Goal: Navigation & Orientation: Find specific page/section

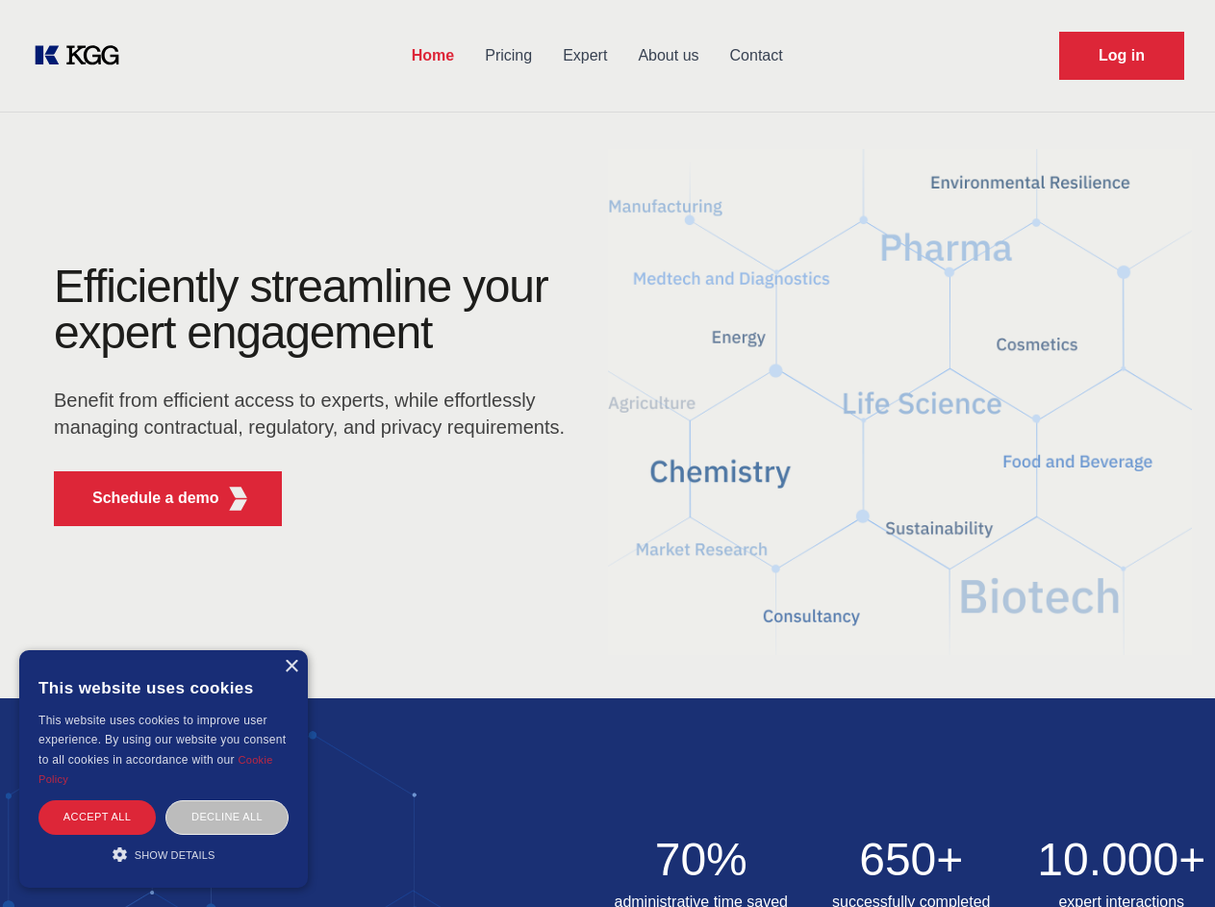
click at [607, 453] on div "Efficiently streamline your expert engagement Benefit from efficient access to …" at bounding box center [315, 402] width 585 height 278
click at [144, 498] on p "Schedule a demo" at bounding box center [155, 498] width 127 height 23
click at [290, 666] on div "× This website uses cookies This website uses cookies to improve user experienc…" at bounding box center [163, 769] width 289 height 238
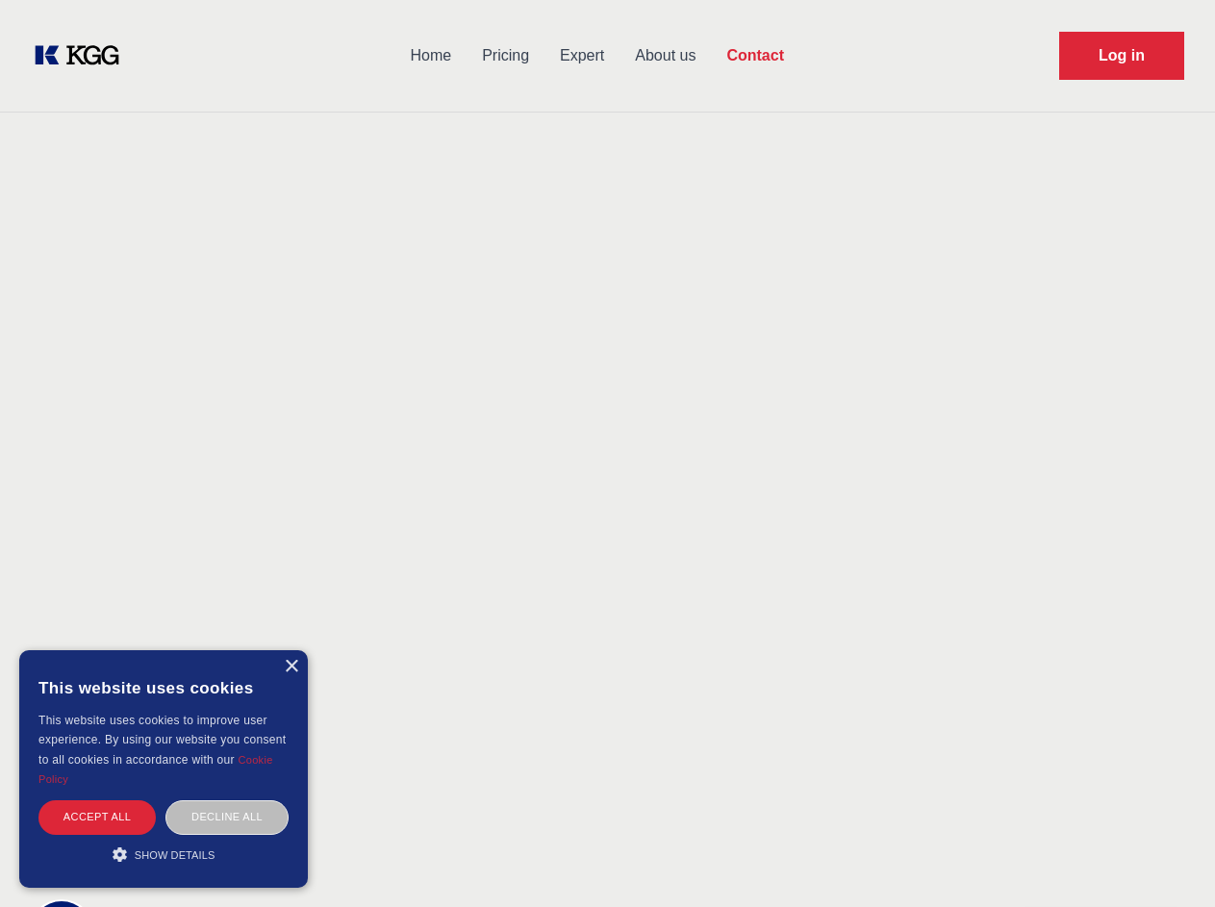
click at [97, 816] on div "Accept all" at bounding box center [96, 817] width 117 height 34
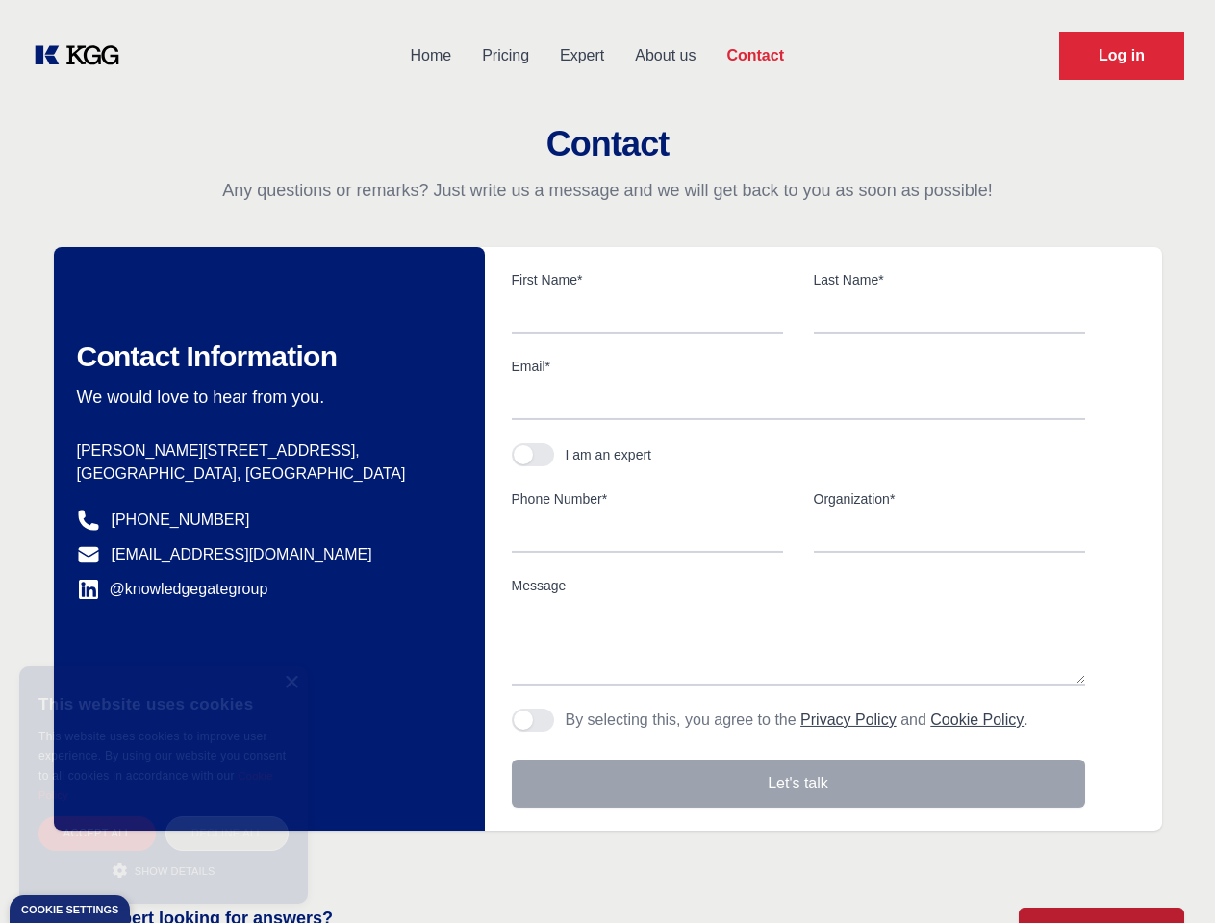
click at [227, 816] on div "Decline all" at bounding box center [226, 833] width 123 height 34
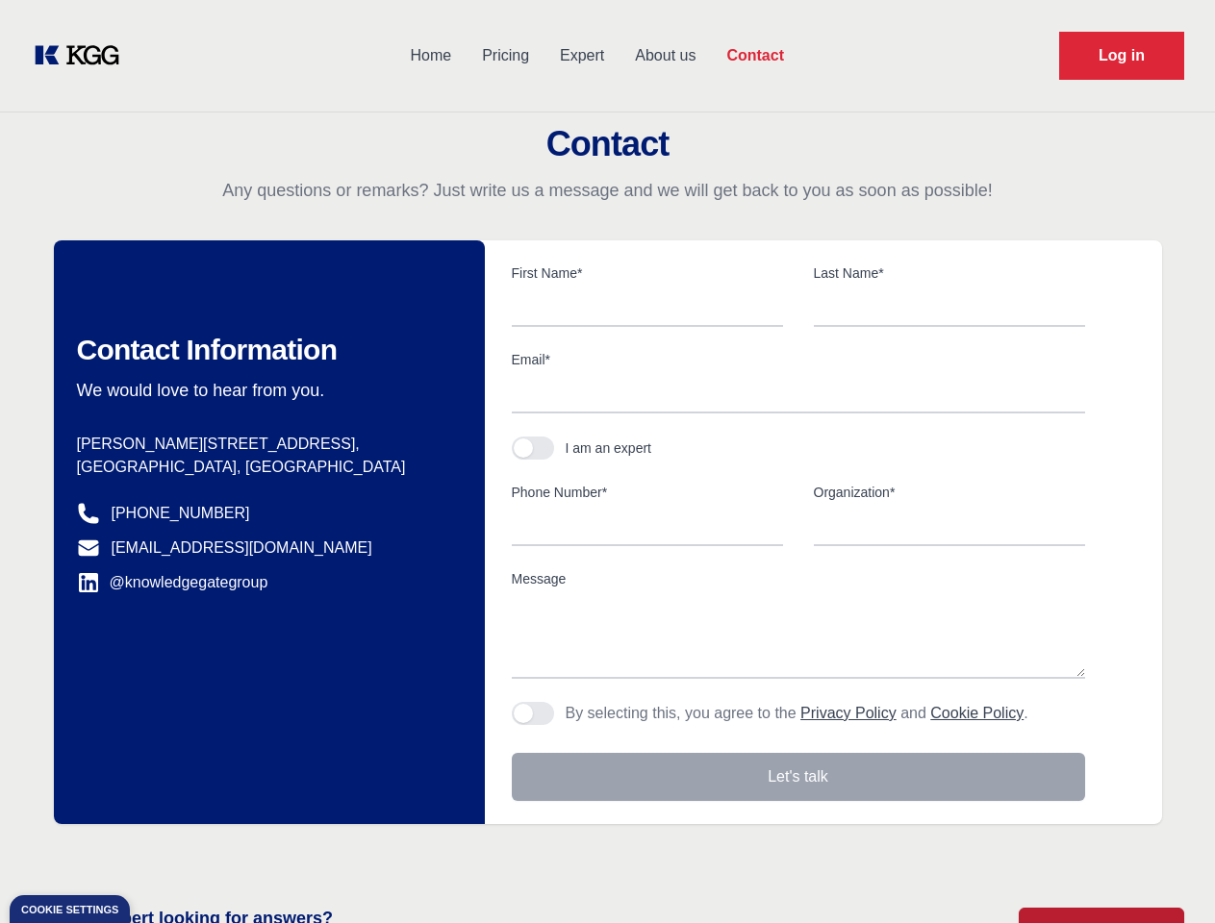
click at [163, 854] on main "Contact Any questions or remarks? Just write us a message and we will get back …" at bounding box center [607, 500] width 1215 height 1001
